Goal: Navigation & Orientation: Find specific page/section

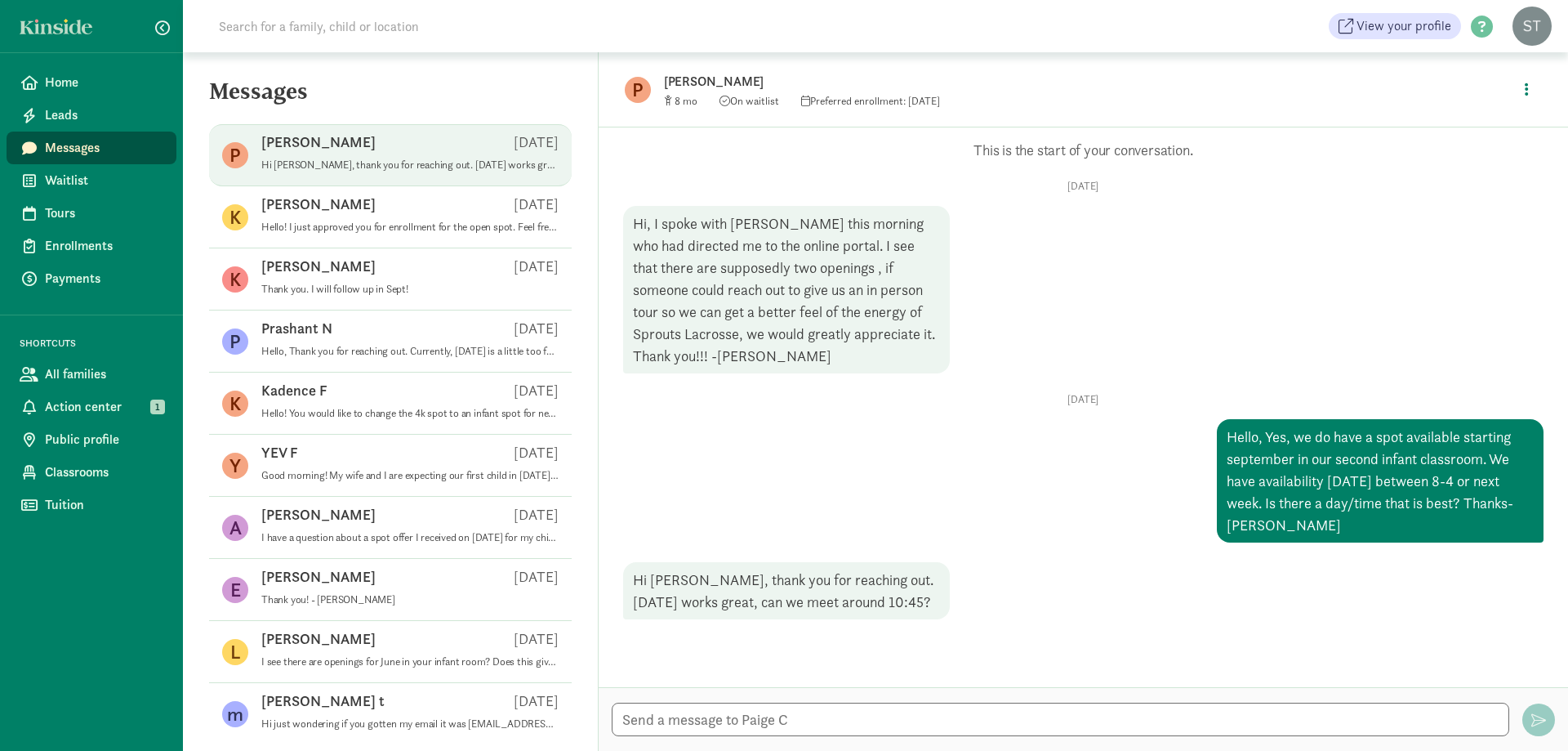
click at [903, 698] on div at bounding box center [1083, 718] width 970 height 63
click at [884, 742] on div at bounding box center [1083, 718] width 970 height 63
click at [888, 716] on textarea at bounding box center [1060, 720] width 897 height 34
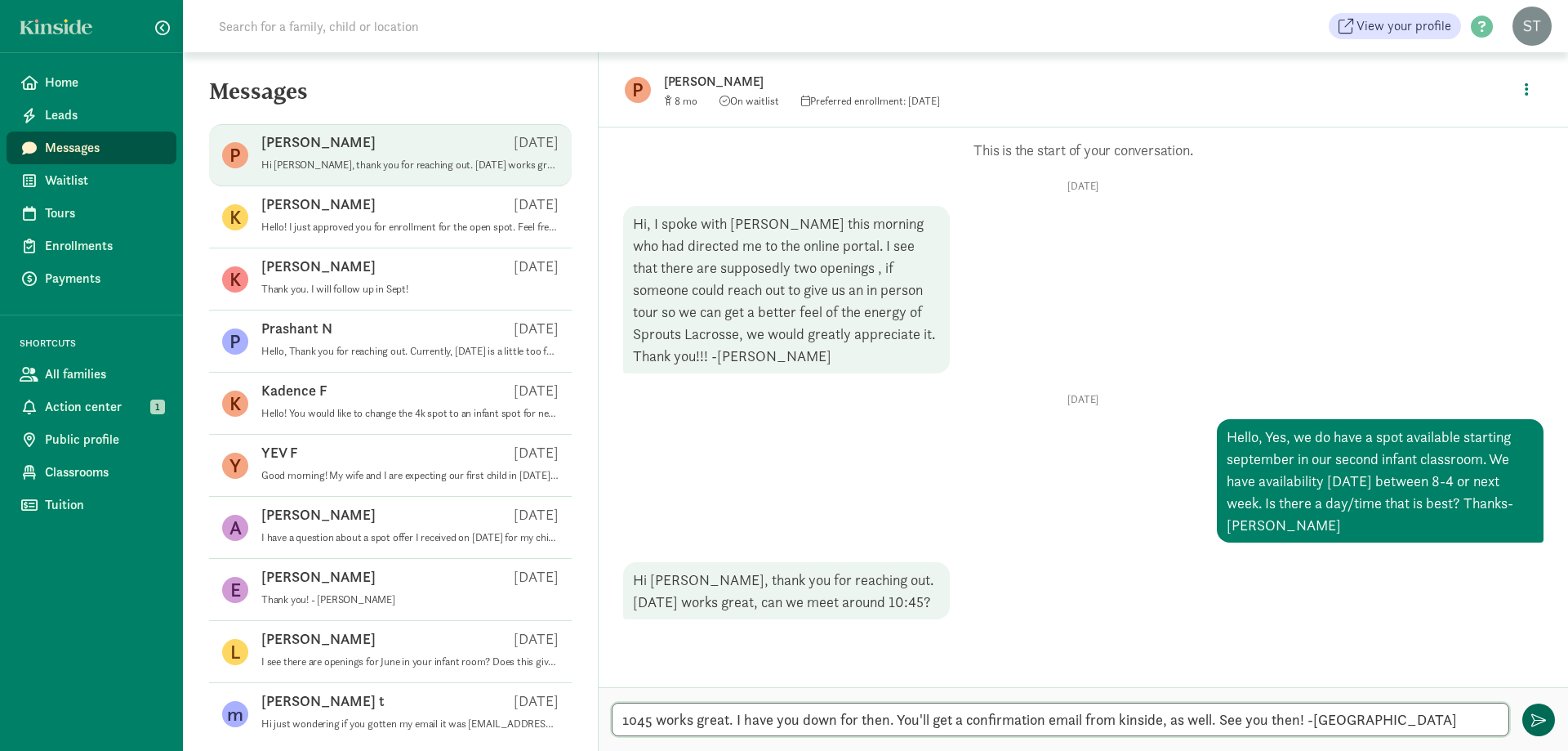
type textarea "1045 works great. I have you down for then. You'll get a confirmation email fro…"
click at [1535, 716] on span "button" at bounding box center [1539, 720] width 14 height 14
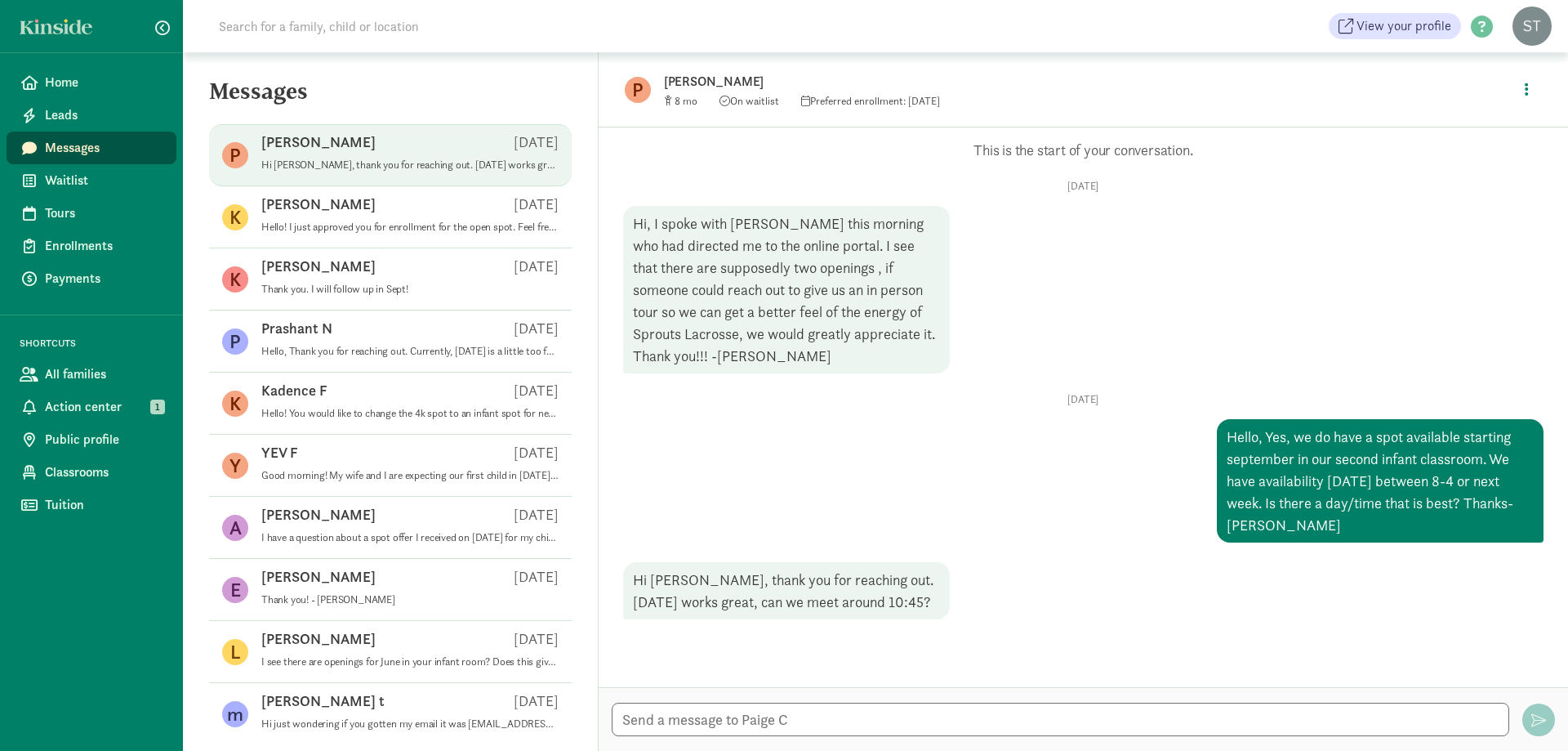
scroll to position [51, 0]
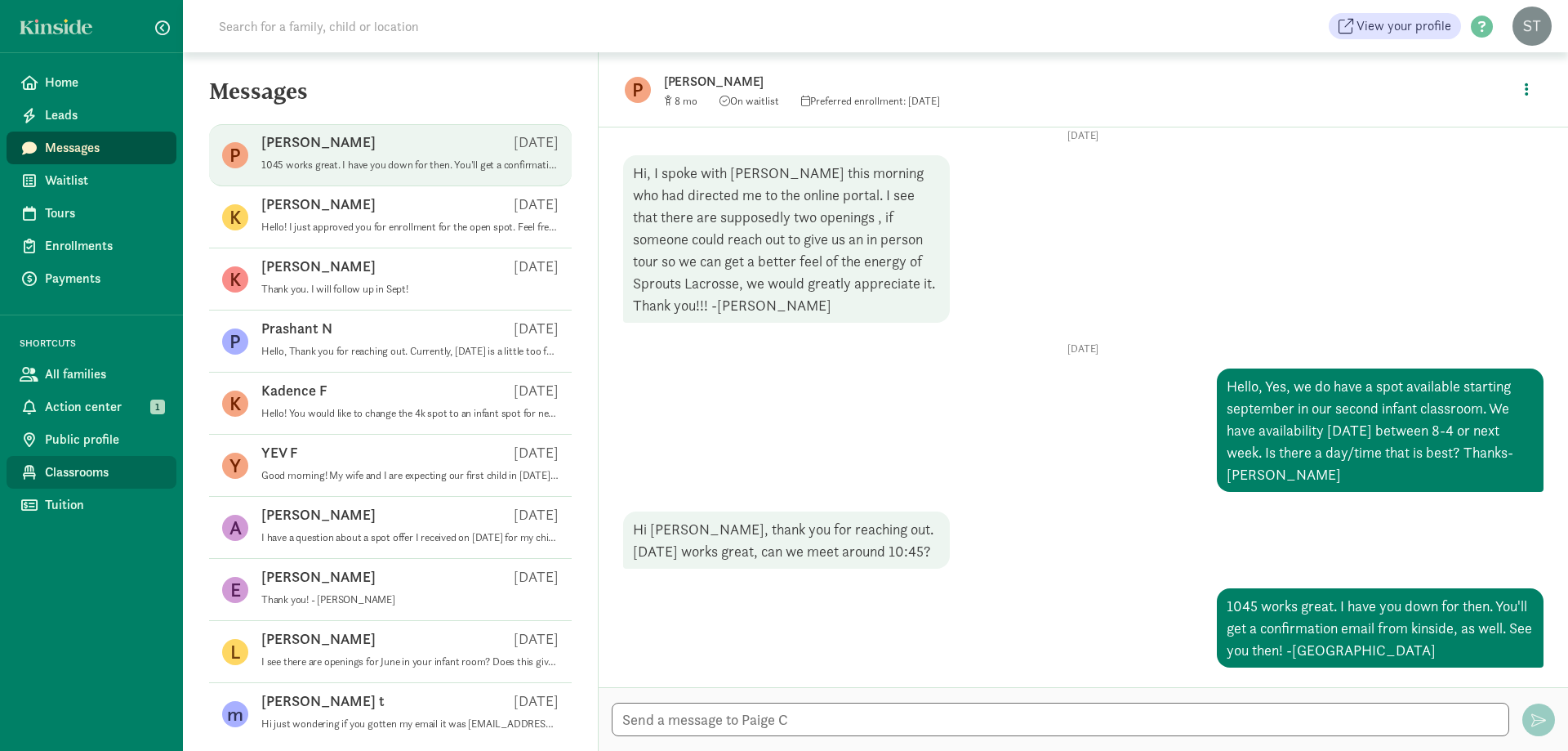
click at [80, 473] on span "Classrooms" at bounding box center [104, 472] width 119 height 20
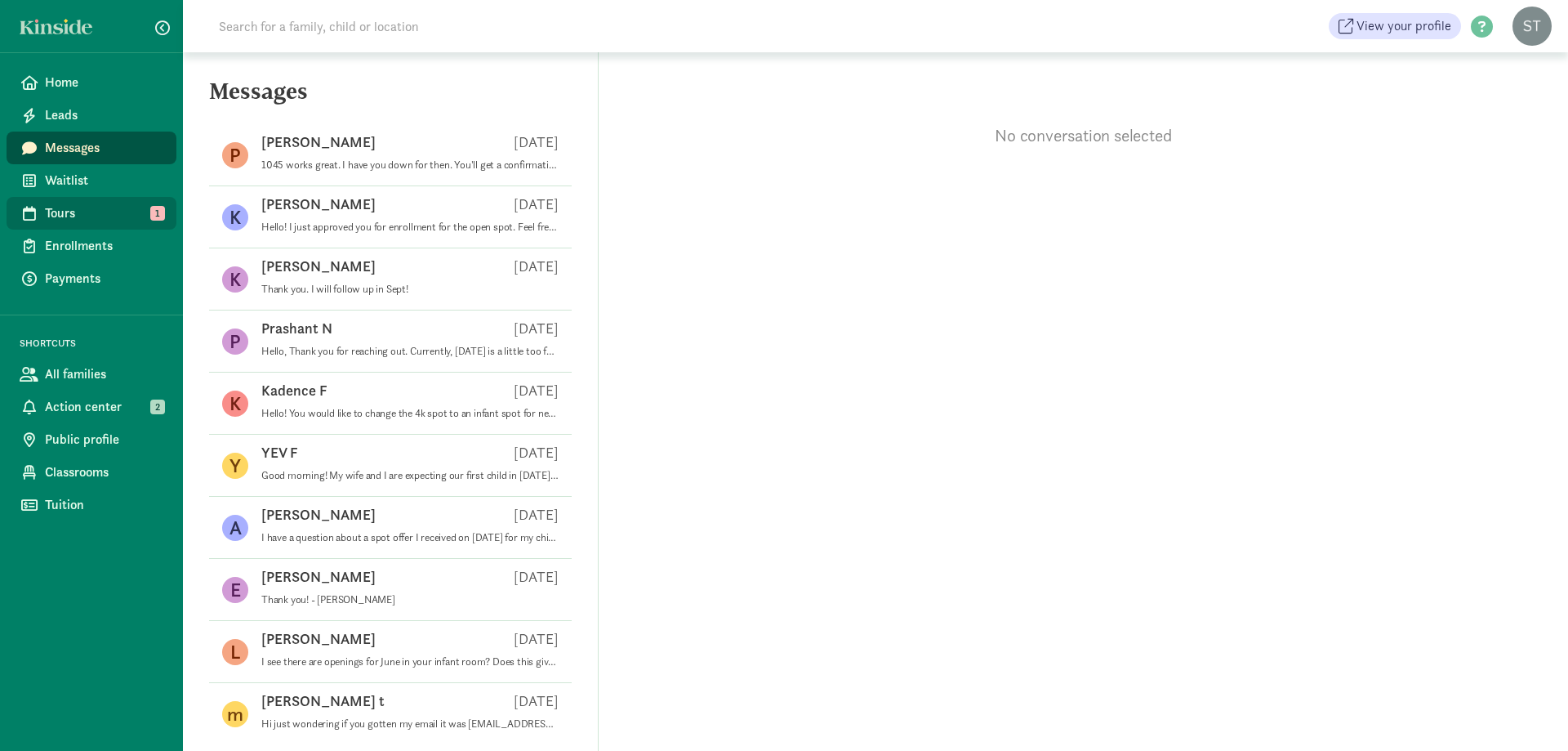
click at [63, 217] on span "Tours" at bounding box center [104, 213] width 119 height 20
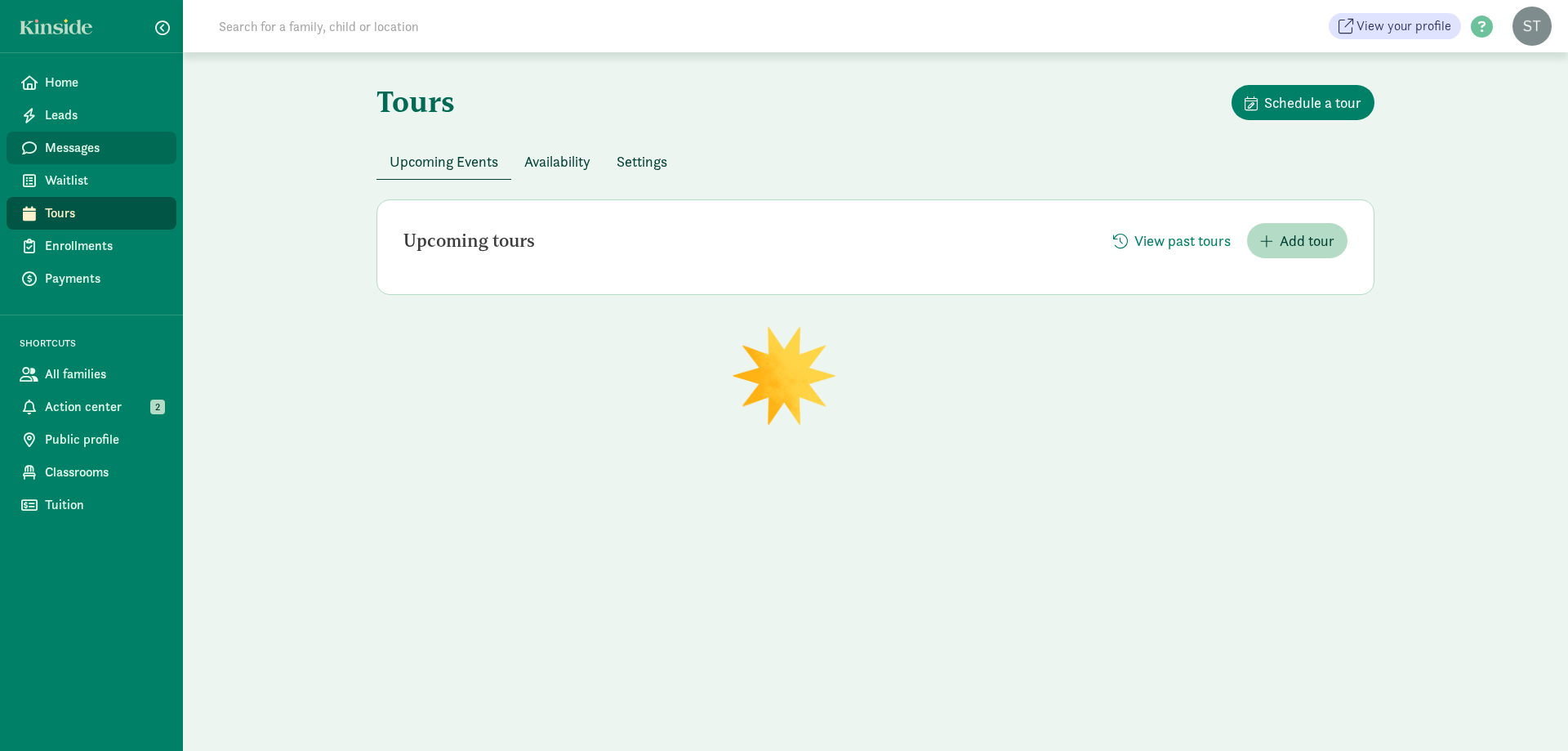
click at [115, 144] on span "Messages" at bounding box center [104, 148] width 119 height 20
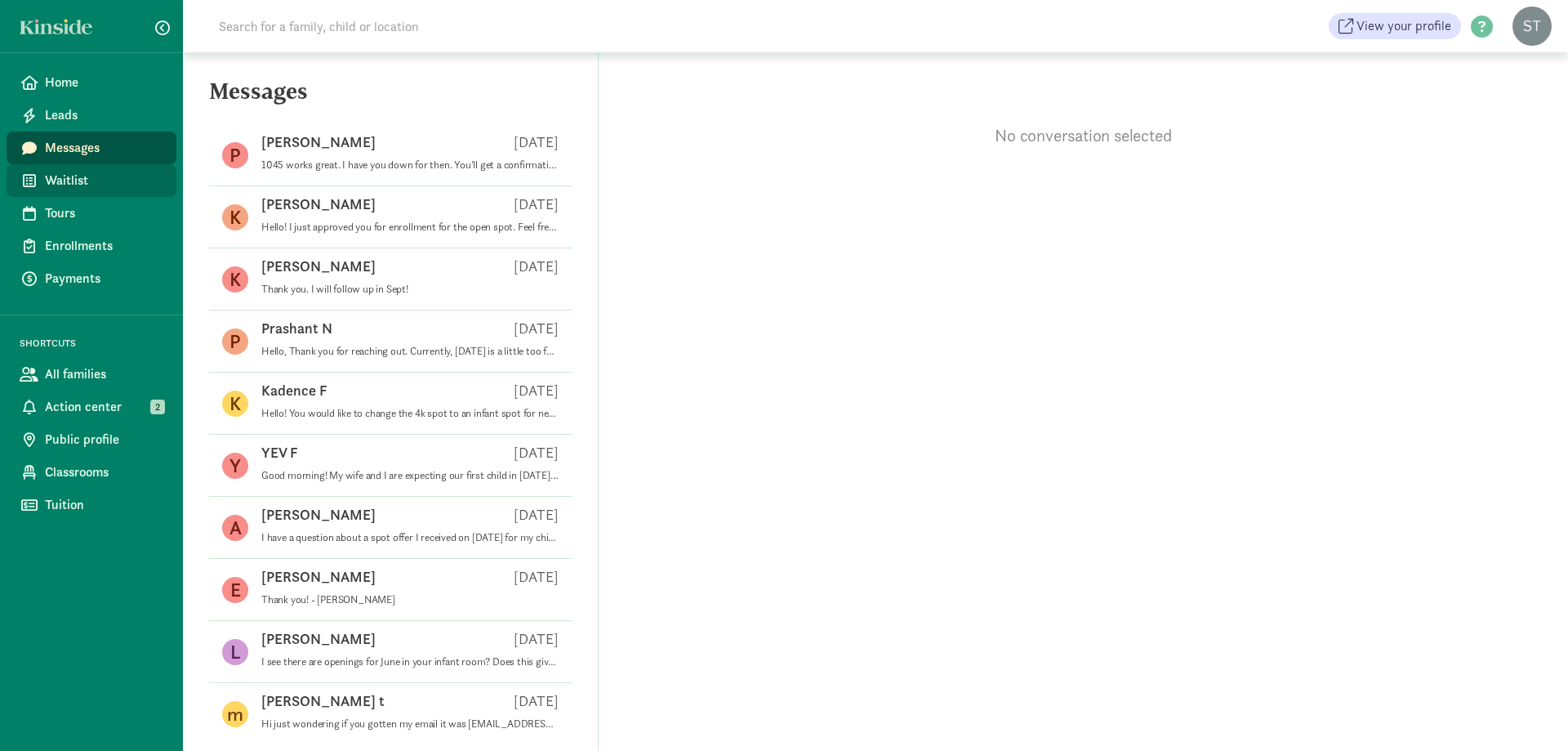
click at [71, 190] on link "Waitlist" at bounding box center [91, 180] width 170 height 33
